Goal: Information Seeking & Learning: Learn about a topic

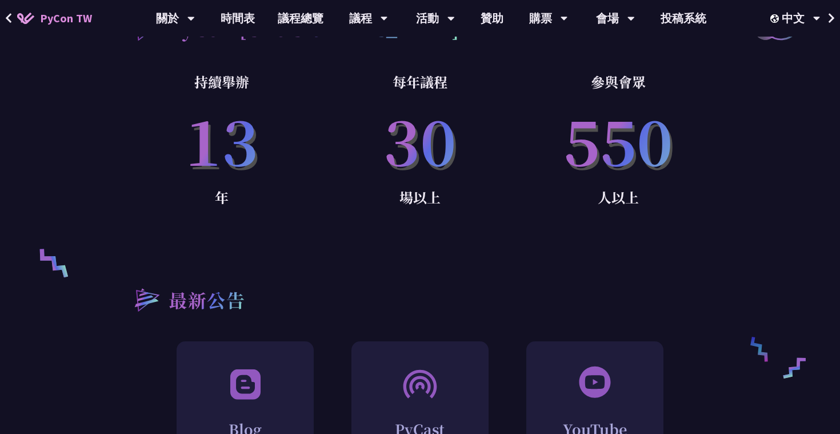
scroll to position [739, 0]
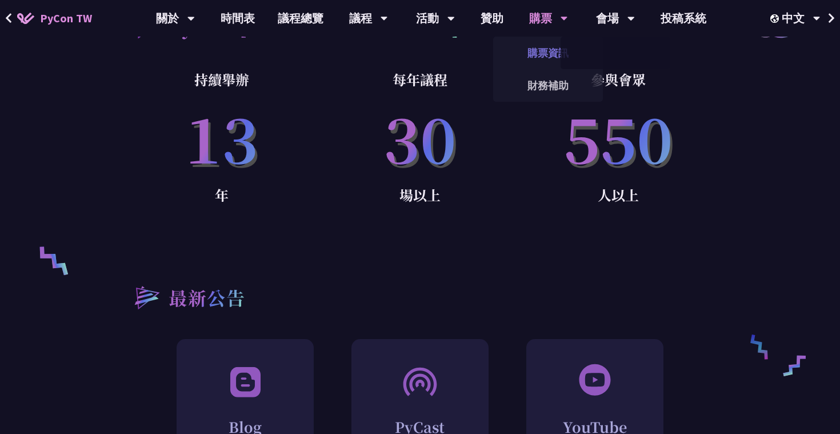
click at [546, 50] on link "購票資訊" at bounding box center [548, 52] width 110 height 27
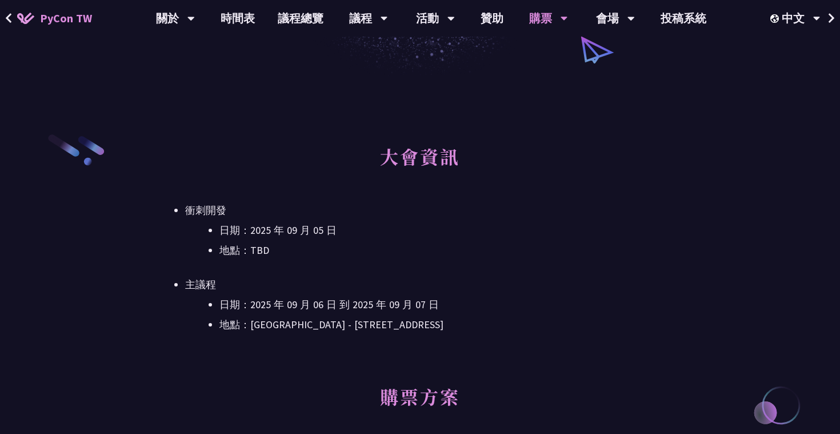
scroll to position [245, 0]
drag, startPoint x: 202, startPoint y: 248, endPoint x: 410, endPoint y: 248, distance: 208.0
click at [410, 248] on ul "日期：[DATE] 地點：TBD" at bounding box center [420, 239] width 470 height 37
drag, startPoint x: 353, startPoint y: 315, endPoint x: 469, endPoint y: 315, distance: 115.4
click at [462, 315] on li "地點：[GEOGRAPHIC_DATA] - ​[STREET_ADDRESS]" at bounding box center [436, 323] width 435 height 17
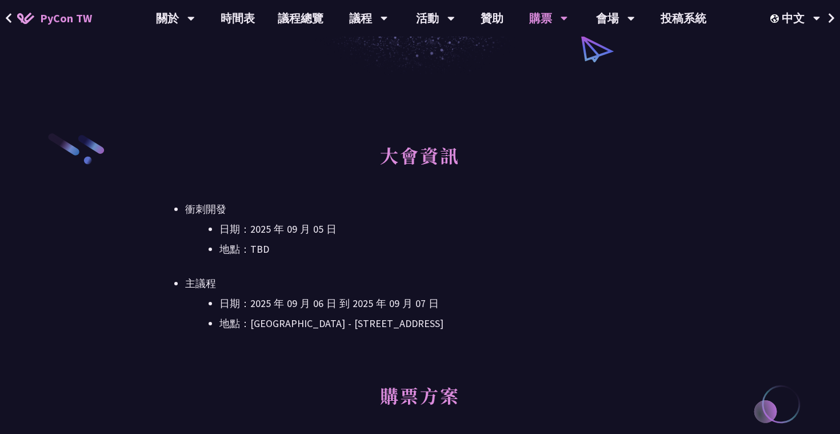
click at [517, 133] on h2 "大會資訊" at bounding box center [420, 163] width 470 height 63
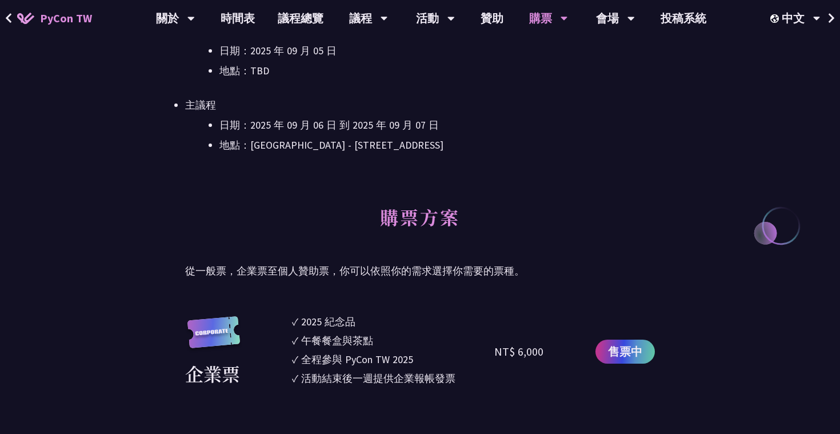
scroll to position [0, 0]
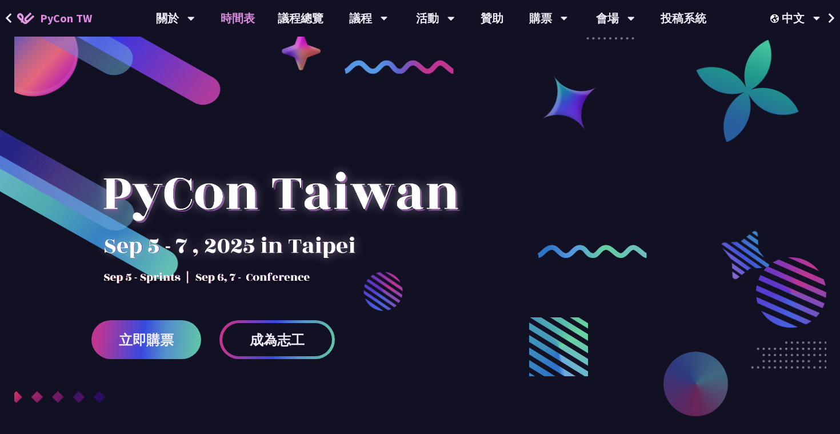
click at [230, 19] on link "時間表" at bounding box center [237, 18] width 57 height 37
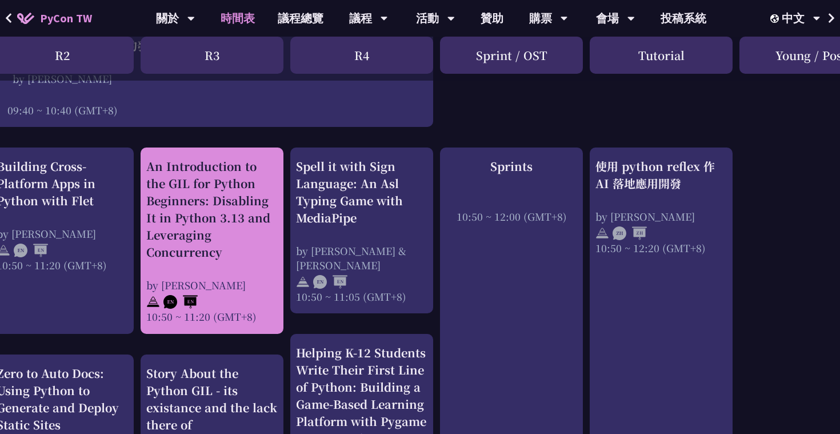
scroll to position [357, 327]
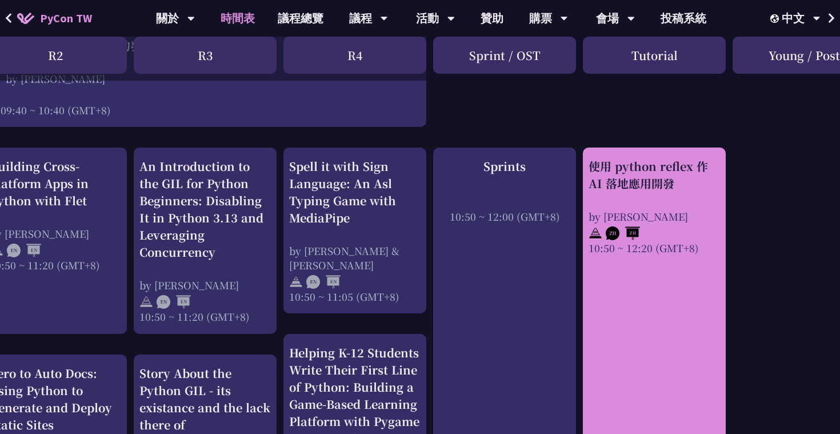
click at [636, 193] on div "使用 python reflex 作 AI 落地應用開發 by Milo Chen 10:50 ~ 12:20 (GMT+8)" at bounding box center [653, 206] width 131 height 97
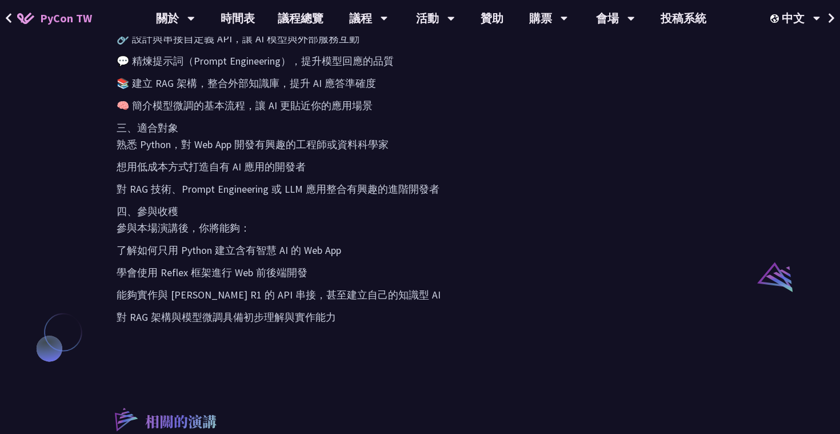
scroll to position [735, 0]
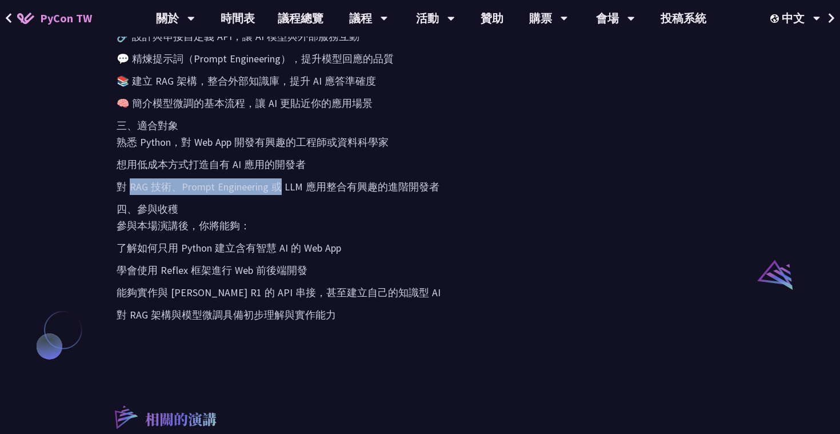
drag, startPoint x: 128, startPoint y: 181, endPoint x: 281, endPoint y: 182, distance: 152.6
click at [278, 182] on p "對 RAG 技術、Prompt Engineering 或 LLM 應用整合有興趣的進階開發者" at bounding box center [420, 186] width 607 height 17
click at [200, 201] on p "四、參與收穫 參與本場演講後，你將能夠：" at bounding box center [420, 217] width 607 height 33
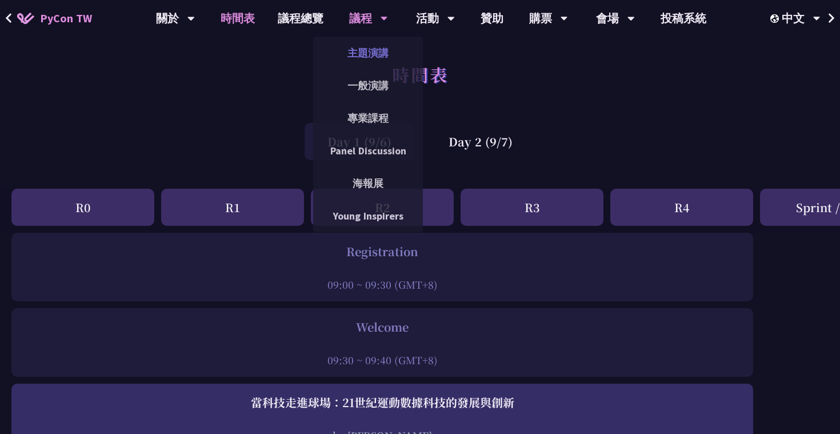
click at [378, 57] on link "主題演講" at bounding box center [368, 52] width 110 height 27
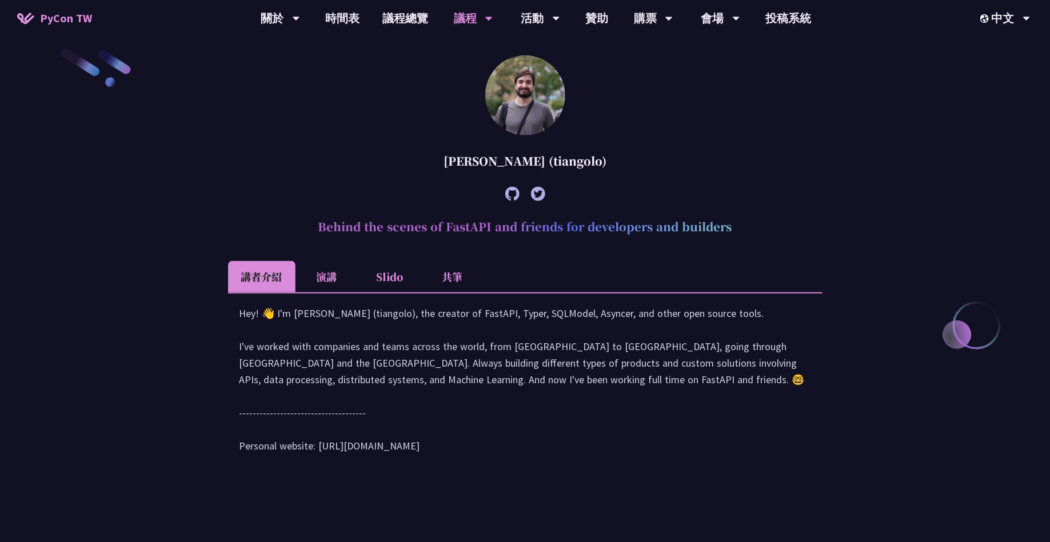
scroll to position [380, 0]
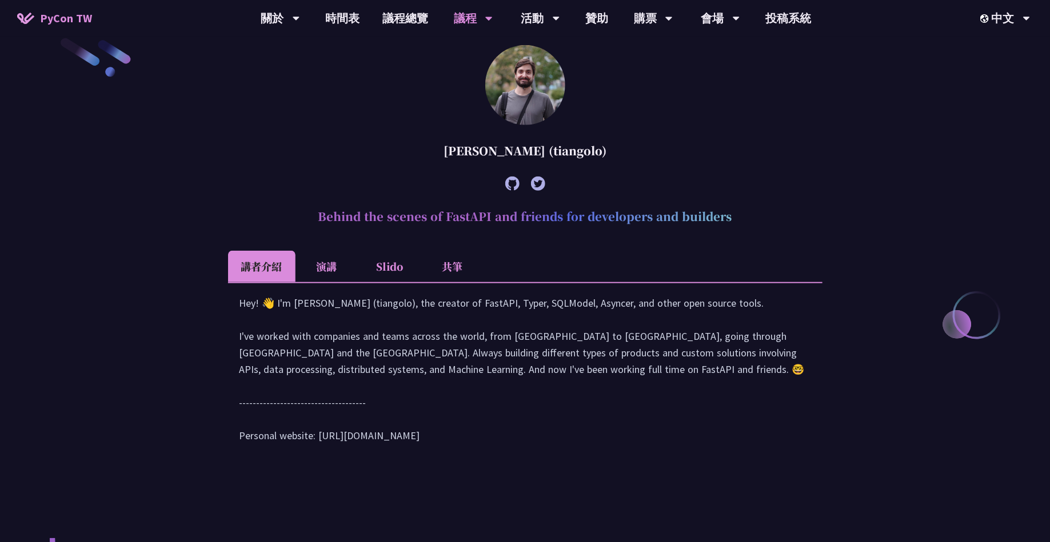
drag, startPoint x: 339, startPoint y: 227, endPoint x: 670, endPoint y: 215, distance: 331.0
click at [670, 215] on h2 "Behind the scenes of FastAPI and friends for developers and builders" at bounding box center [525, 216] width 594 height 34
click at [321, 254] on li "演講" at bounding box center [326, 266] width 63 height 31
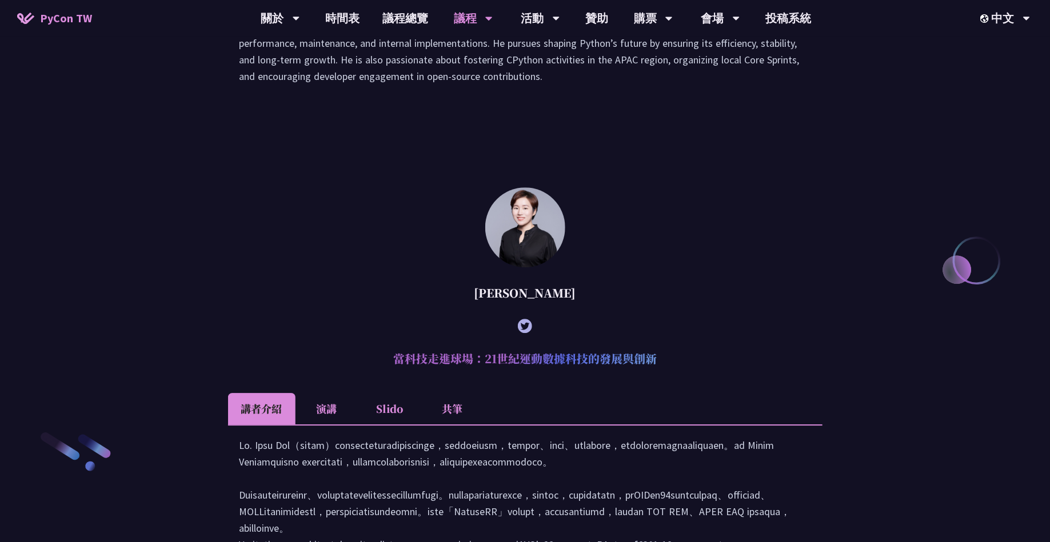
scroll to position [1487, 0]
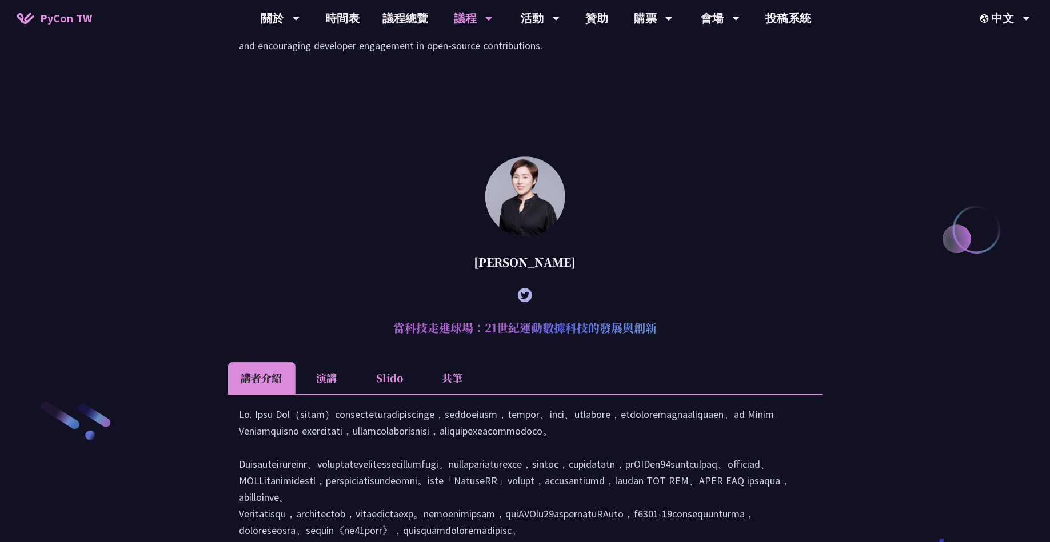
drag, startPoint x: 407, startPoint y: 359, endPoint x: 678, endPoint y: 371, distance: 271.1
click at [676, 345] on h2 "當科技走進球場：21世紀運動數據科技的發展與創新" at bounding box center [525, 328] width 594 height 34
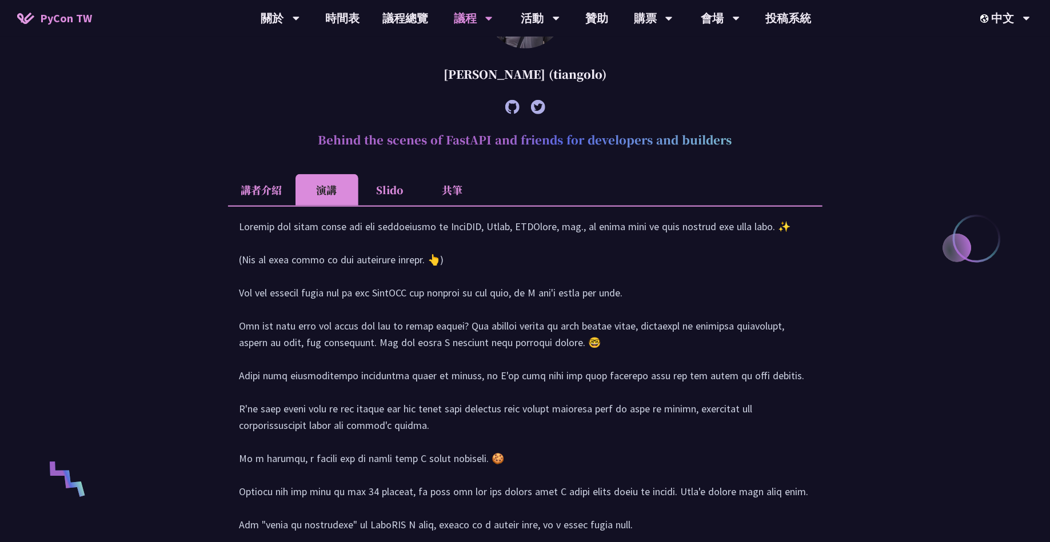
click at [586, 422] on div at bounding box center [524, 447] width 571 height 459
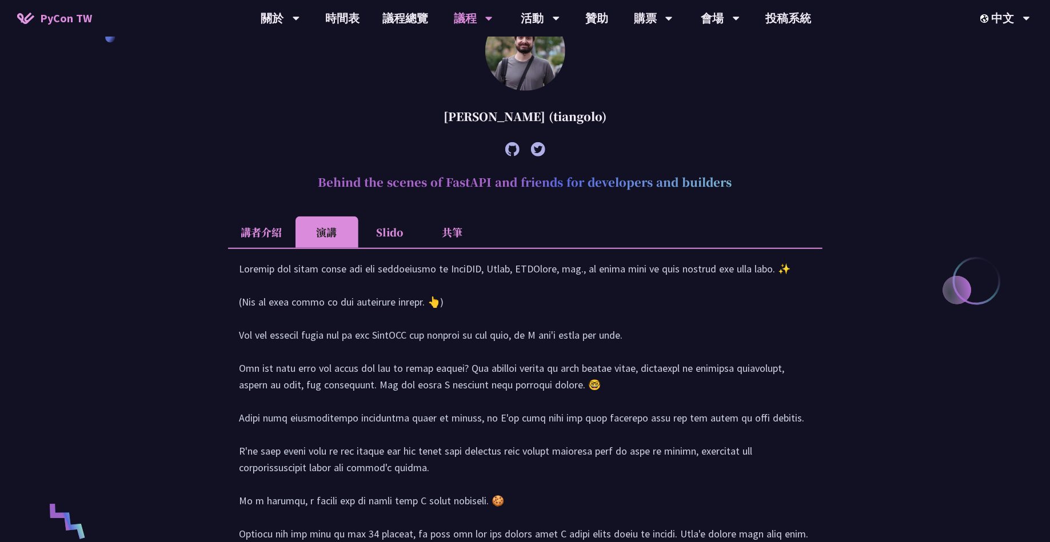
scroll to position [415, 0]
click at [393, 221] on li "Slido" at bounding box center [389, 231] width 63 height 31
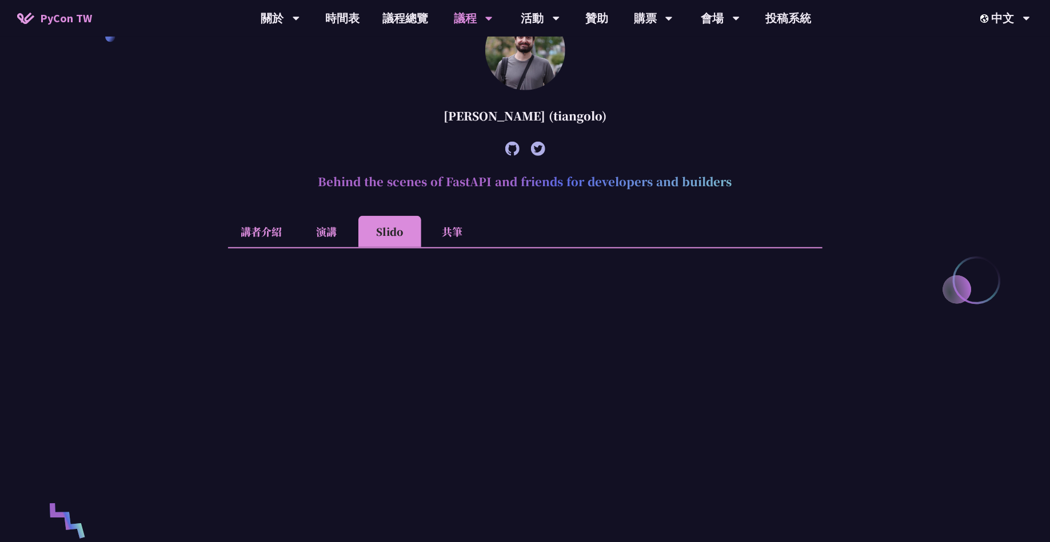
click at [339, 222] on li "演講" at bounding box center [326, 231] width 63 height 31
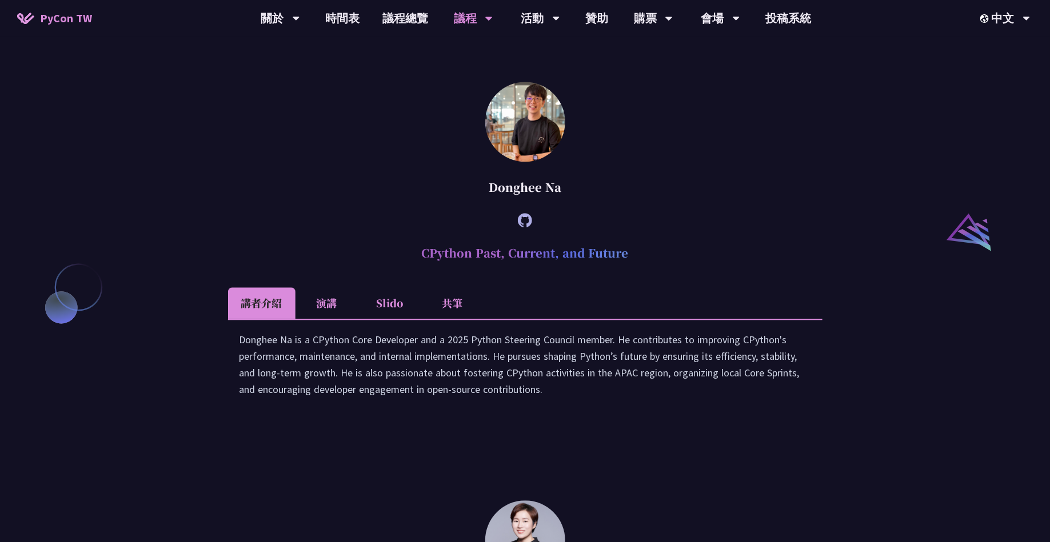
scroll to position [1146, 0]
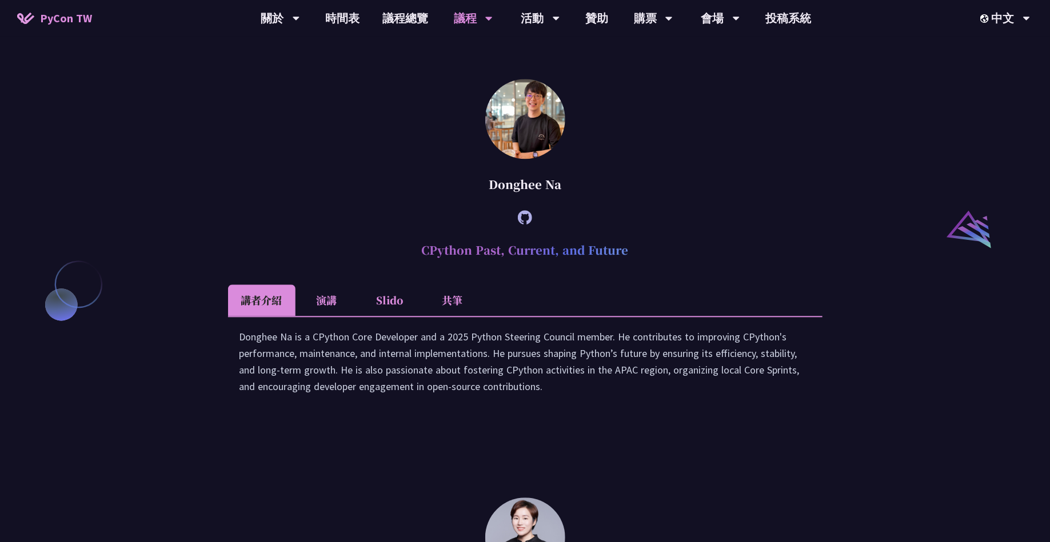
drag, startPoint x: 521, startPoint y: 311, endPoint x: 491, endPoint y: 308, distance: 29.8
click at [510, 308] on ul "講者介紹 演講 Slido 共筆" at bounding box center [525, 300] width 594 height 31
click at [291, 332] on div "Donghee Na is a CPython Core Developer and a 2025 Python Steering Council membe…" at bounding box center [525, 367] width 594 height 102
click at [312, 316] on li "演講" at bounding box center [326, 300] width 63 height 31
